Goal: Information Seeking & Learning: Find specific fact

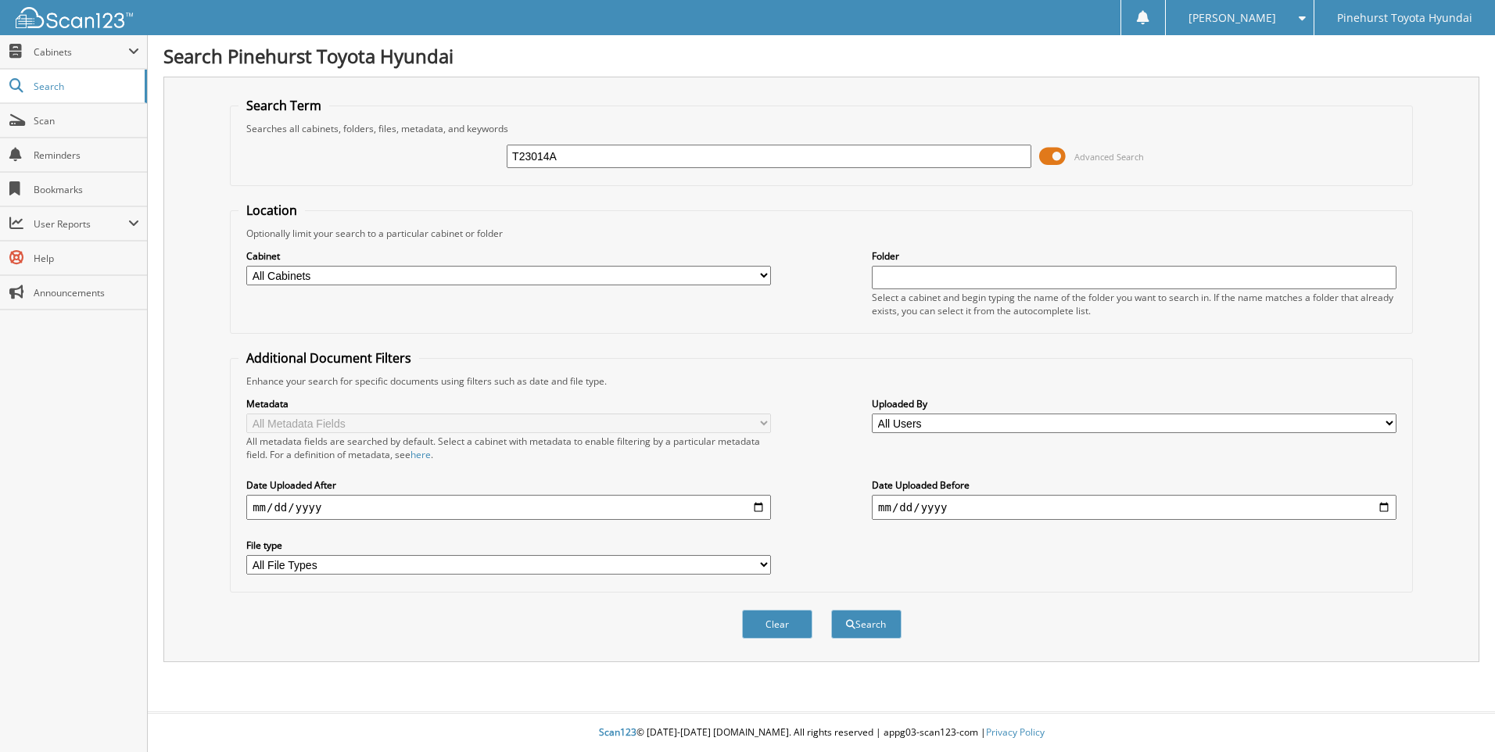
type input "T23014A"
click at [831, 610] on button "Search" at bounding box center [866, 624] width 70 height 29
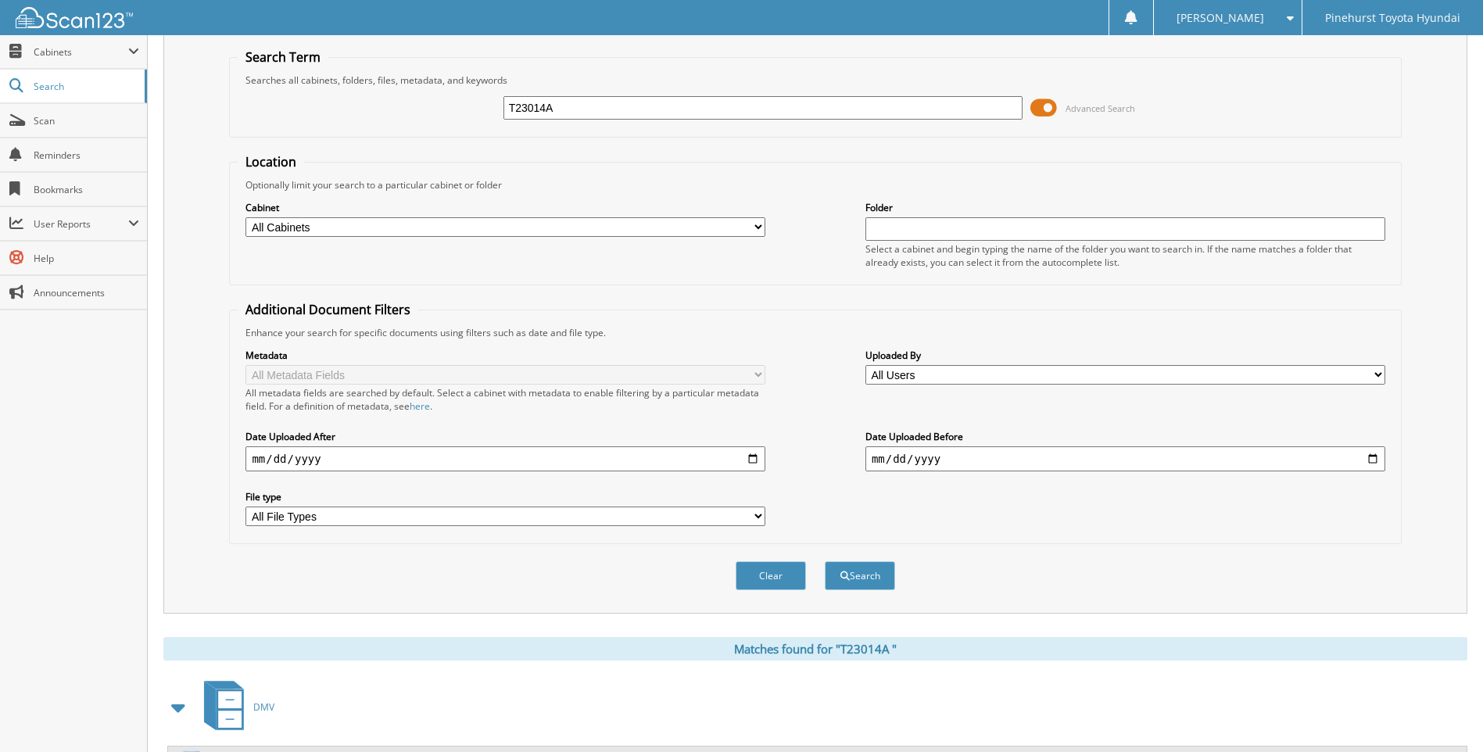
scroll to position [122, 0]
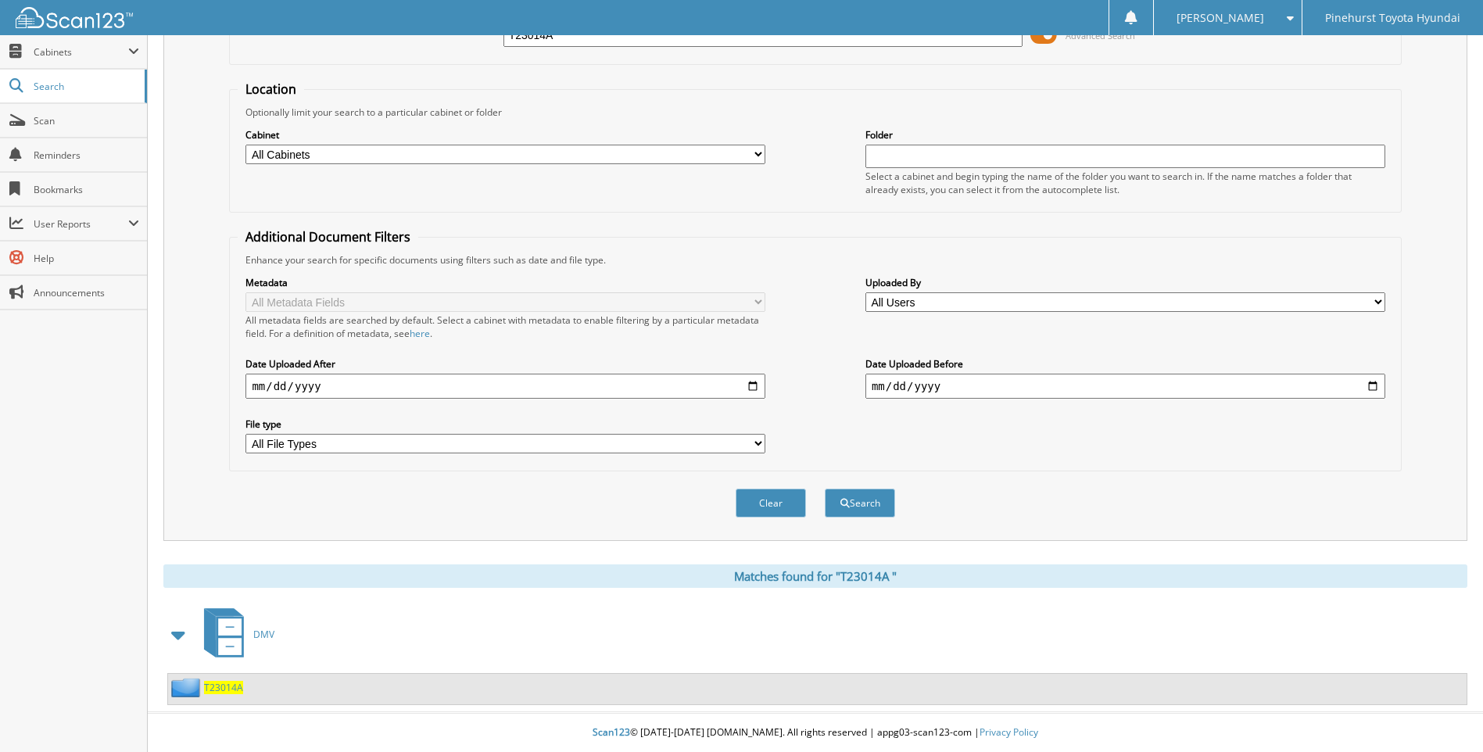
click at [217, 686] on span "T 2 3 0 1 4 A" at bounding box center [223, 687] width 39 height 13
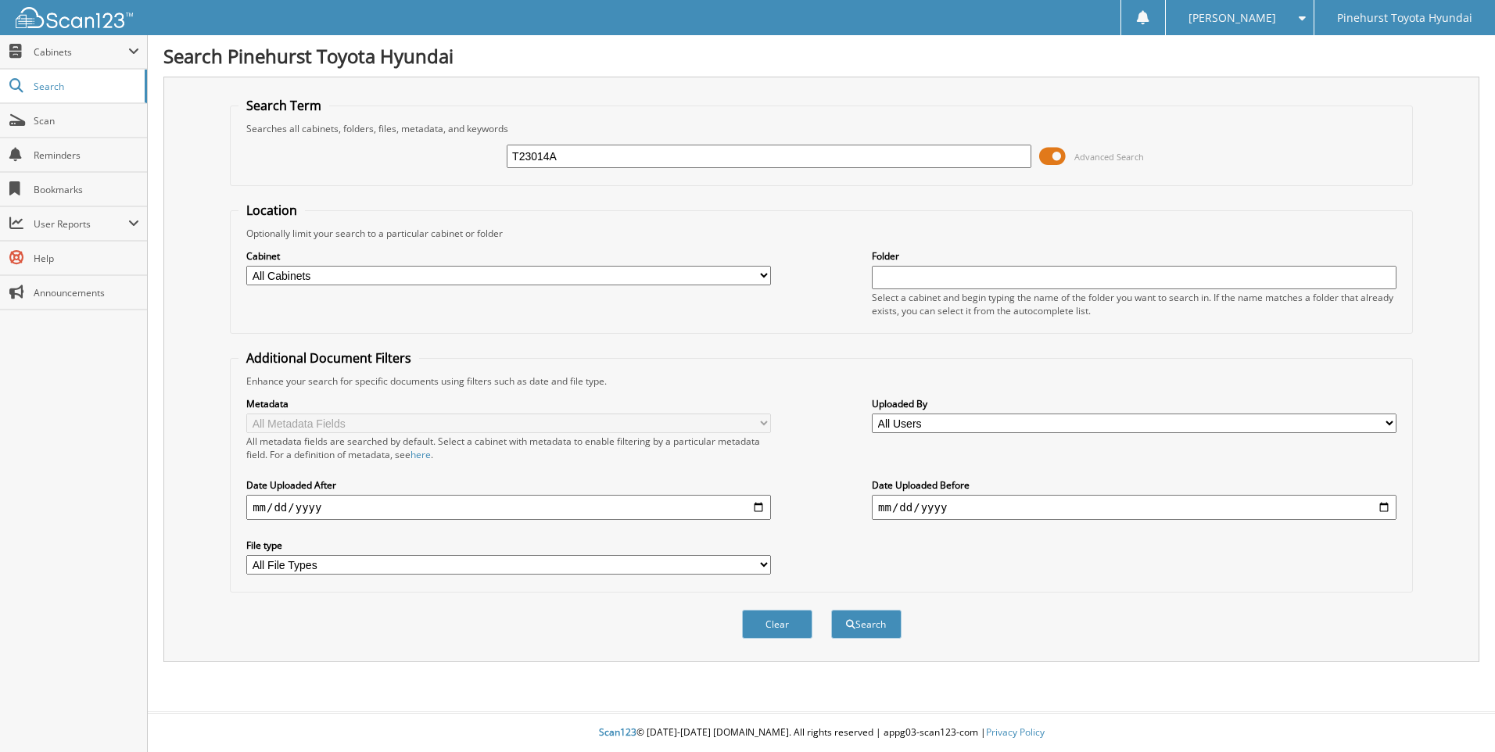
click at [594, 156] on input "T23014A" at bounding box center [769, 156] width 525 height 23
type input "T23014"
click at [831, 610] on button "Search" at bounding box center [866, 624] width 70 height 29
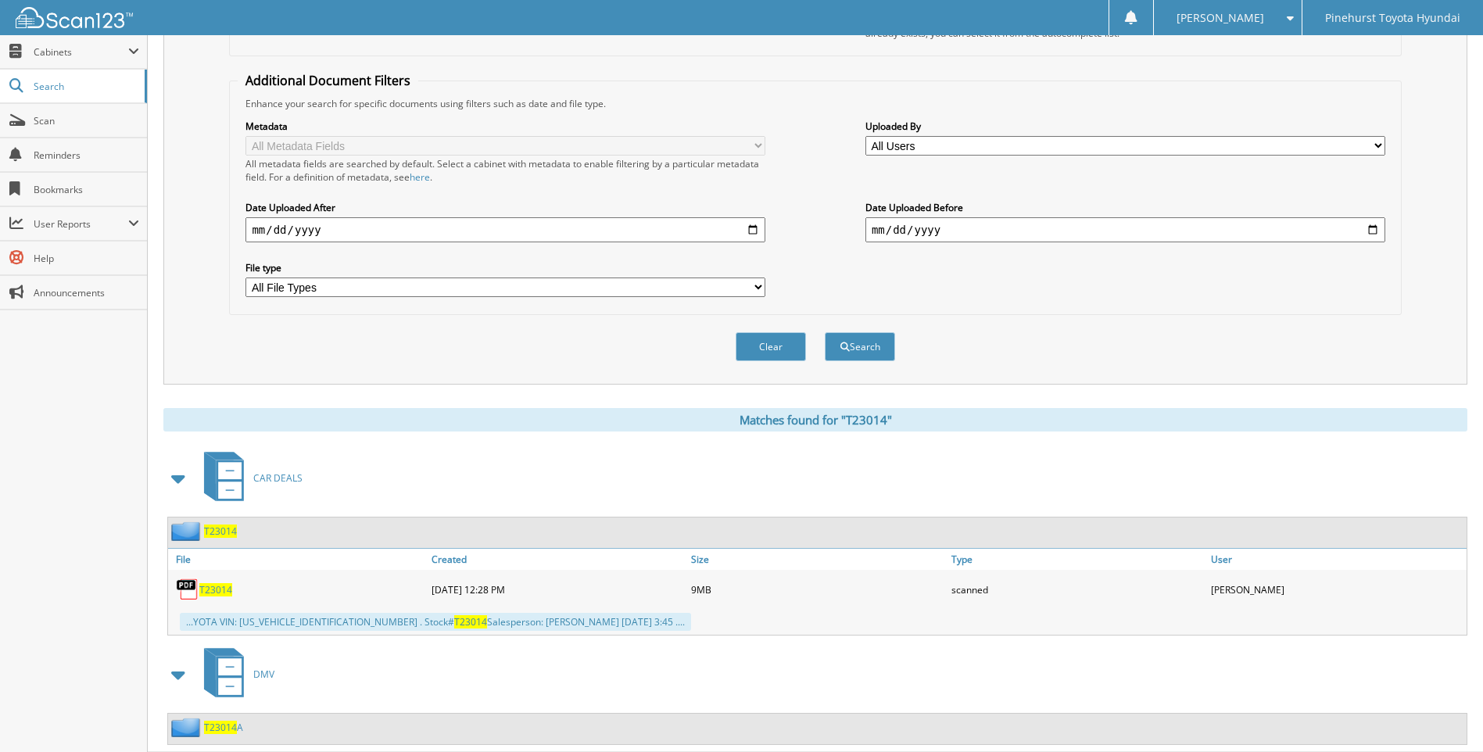
scroll to position [318, 0]
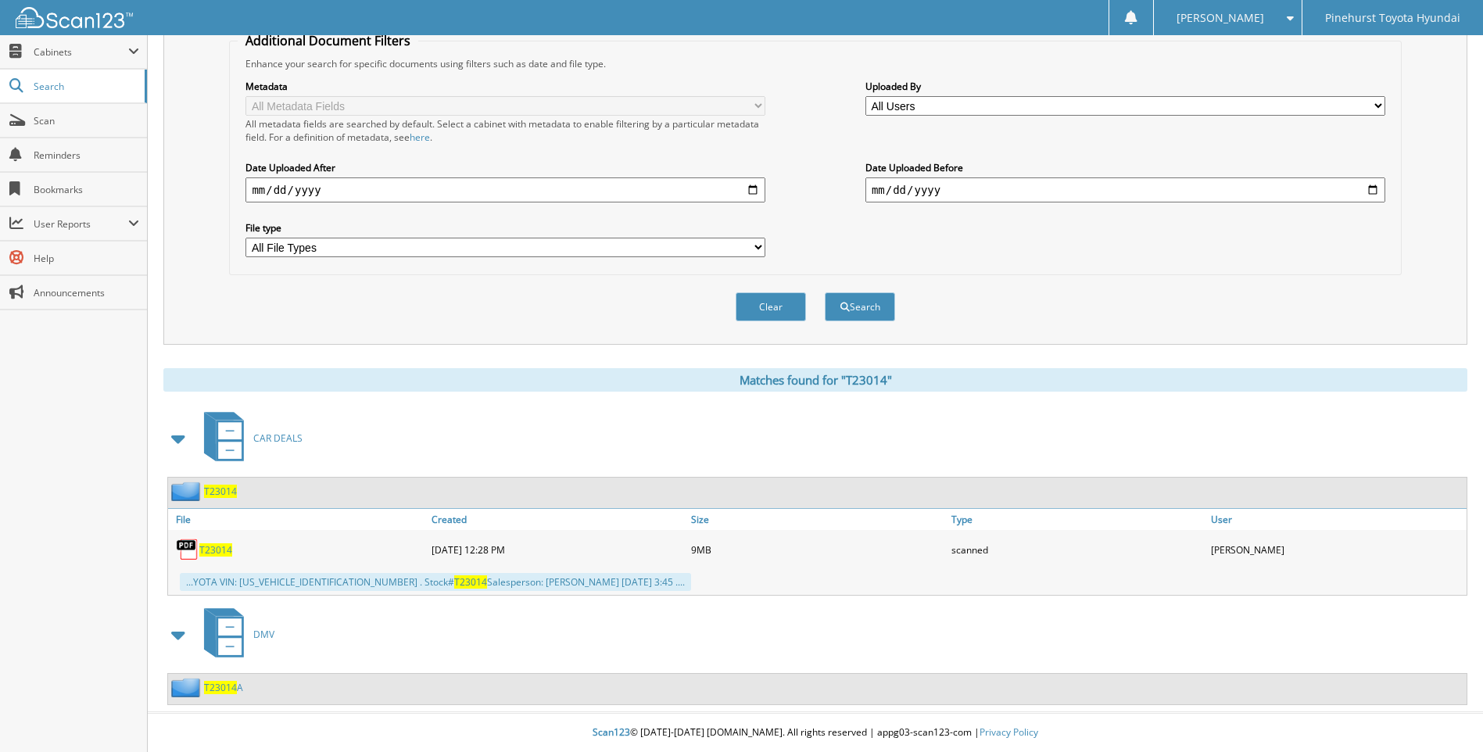
click at [220, 496] on span "T23014" at bounding box center [220, 491] width 33 height 13
